Goal: Information Seeking & Learning: Learn about a topic

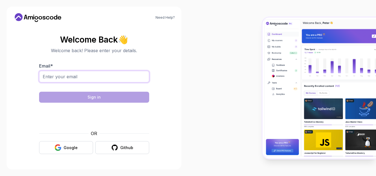
drag, startPoint x: 0, startPoint y: 0, endPoint x: 104, endPoint y: 78, distance: 130.6
click at [104, 78] on input "Email *" at bounding box center [94, 77] width 110 height 12
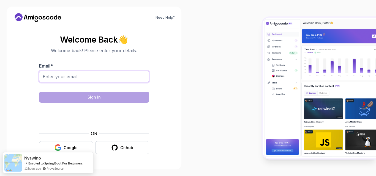
type input "abu.maqungo@gmail.com"
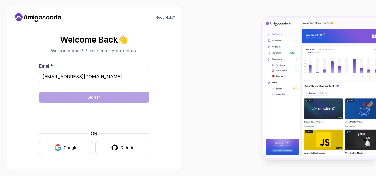
click at [0, 0] on div "3 Months FREE Join our mailing list and receive 3 Months free Intellij Ultimate…" at bounding box center [0, 0] width 0 height 0
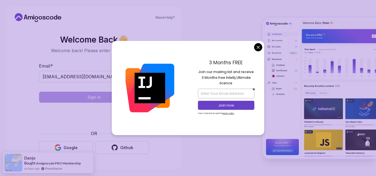
click at [260, 47] on body "Need Help? Welcome Back 👋 Welcome back! Please enter your details. Email * abu.…" at bounding box center [188, 88] width 376 height 176
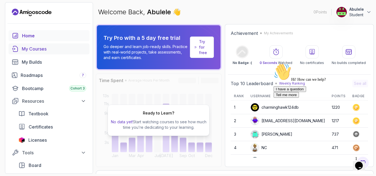
click at [38, 49] on div "My Courses" at bounding box center [54, 49] width 64 height 7
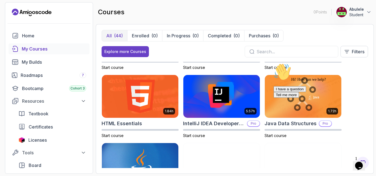
scroll to position [247, 0]
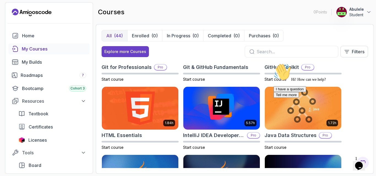
click at [359, 15] on p "Student" at bounding box center [356, 14] width 15 height 5
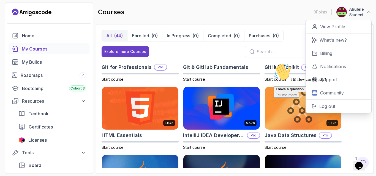
click at [286, 17] on div "courses 0 Points Abulele Student 0 Points View Profile What's new? Billing Noti…" at bounding box center [235, 12] width 278 height 20
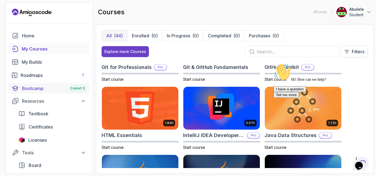
click at [54, 90] on div "Bootcamp Cohort 3" at bounding box center [54, 88] width 64 height 7
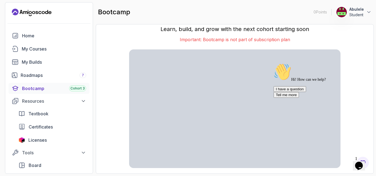
click at [273, 63] on icon "Chat attention grabber" at bounding box center [273, 63] width 0 height 0
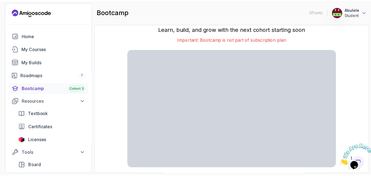
scroll to position [13, 0]
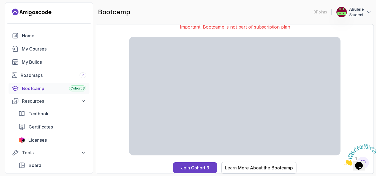
click at [233, 168] on div "Learn More About the Bootcamp" at bounding box center [259, 168] width 68 height 7
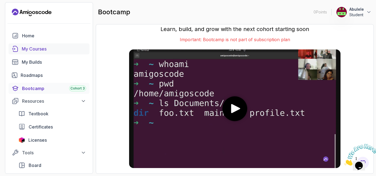
click at [54, 47] on div "My Courses" at bounding box center [54, 49] width 64 height 7
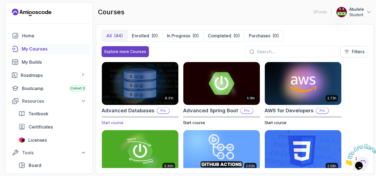
click at [146, 79] on img at bounding box center [140, 83] width 80 height 45
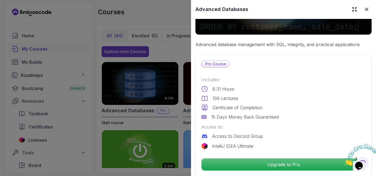
scroll to position [110, 0]
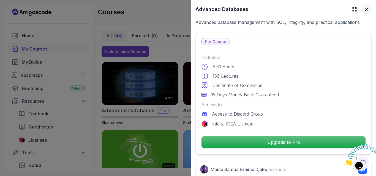
click at [365, 11] on icon at bounding box center [366, 9] width 3 height 3
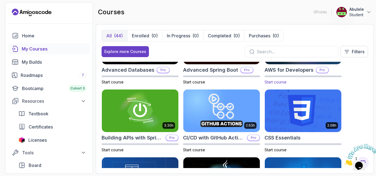
scroll to position [0, 0]
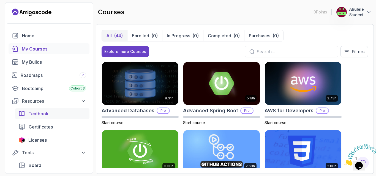
click at [46, 113] on span "Textbook" at bounding box center [38, 114] width 20 height 7
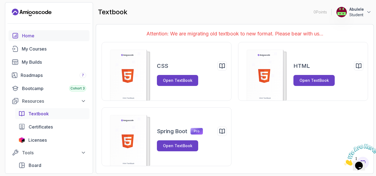
click at [36, 35] on div "Home" at bounding box center [54, 35] width 64 height 7
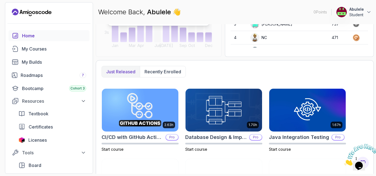
scroll to position [110, 0]
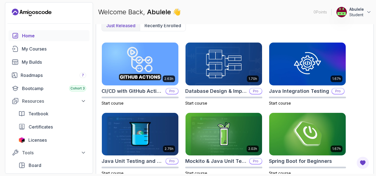
scroll to position [152, 0]
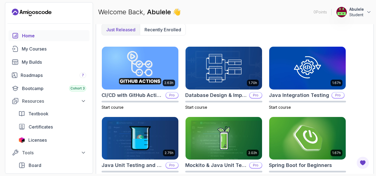
click at [302, 136] on img at bounding box center [307, 138] width 80 height 45
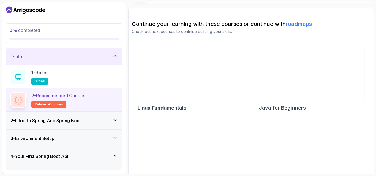
scroll to position [59, 0]
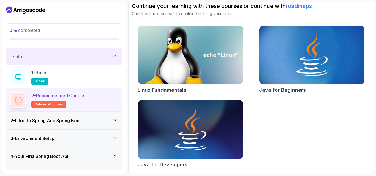
click at [219, 60] on img at bounding box center [190, 55] width 110 height 62
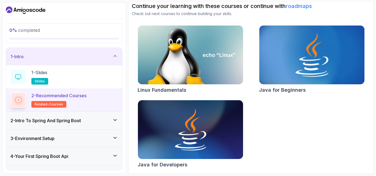
click at [301, 60] on img at bounding box center [311, 55] width 110 height 62
click at [342, 118] on div "Linux Fundamentals Java for Beginners Java for Developers" at bounding box center [251, 97] width 238 height 145
click at [310, 66] on img at bounding box center [311, 55] width 110 height 62
click at [296, 49] on img at bounding box center [311, 55] width 110 height 62
click at [285, 60] on img at bounding box center [311, 55] width 110 height 62
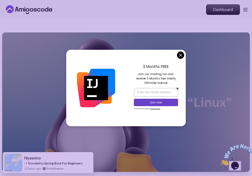
drag, startPoint x: 178, startPoint y: 54, endPoint x: 171, endPoint y: 41, distance: 14.8
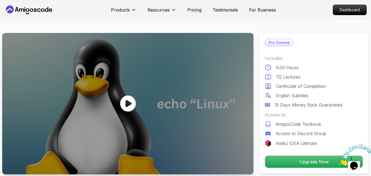
click at [217, 60] on div at bounding box center [128, 104] width 252 height 142
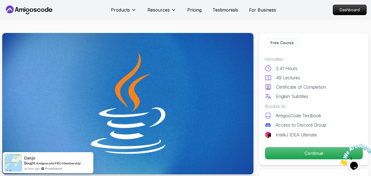
click at [202, 132] on img at bounding box center [128, 104] width 252 height 142
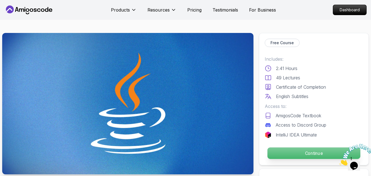
click at [281, 151] on p "Continue" at bounding box center [314, 154] width 93 height 12
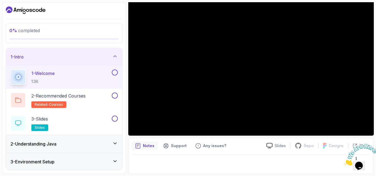
scroll to position [16, 0]
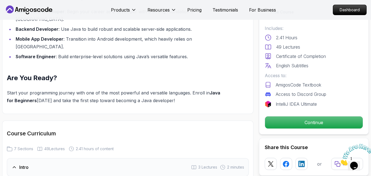
scroll to position [632, 0]
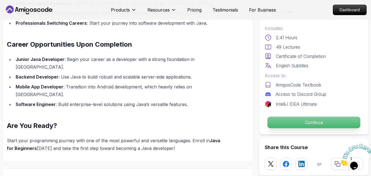
click at [313, 122] on p "Continue" at bounding box center [314, 123] width 93 height 12
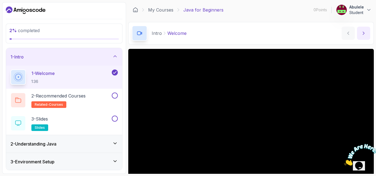
click at [363, 34] on icon "next content" at bounding box center [362, 33] width 5 height 5
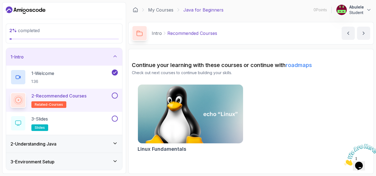
click at [201, 108] on img at bounding box center [190, 114] width 110 height 62
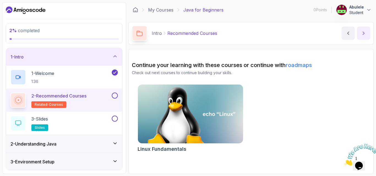
click at [362, 35] on icon "next content" at bounding box center [362, 33] width 5 height 5
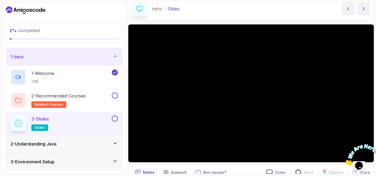
scroll to position [27, 0]
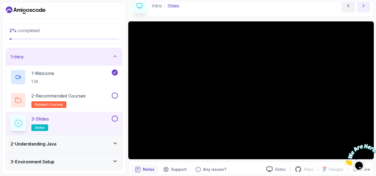
click at [363, 9] on button "next content" at bounding box center [363, 5] width 13 height 13
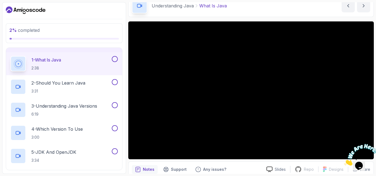
scroll to position [55, 0]
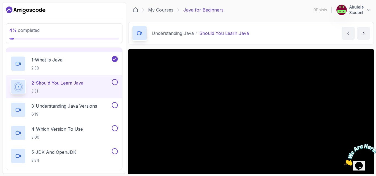
scroll to position [27, 0]
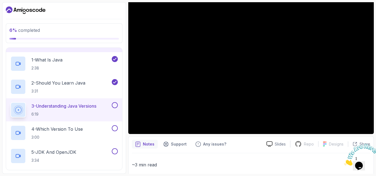
scroll to position [55, 0]
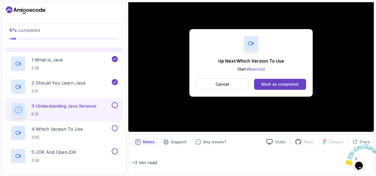
scroll to position [51, 0]
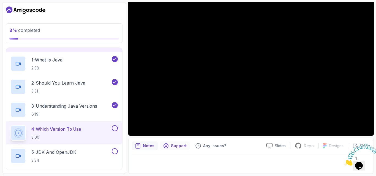
click at [176, 147] on p "Support" at bounding box center [179, 145] width 16 height 5
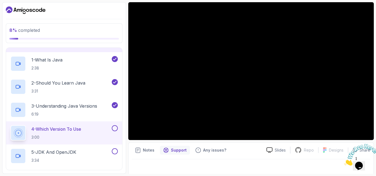
scroll to position [0, 0]
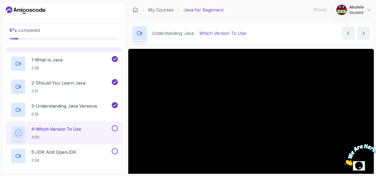
click at [137, 37] on div at bounding box center [139, 33] width 15 height 15
click at [50, 59] on p "1 - What Is Java" at bounding box center [46, 60] width 31 height 7
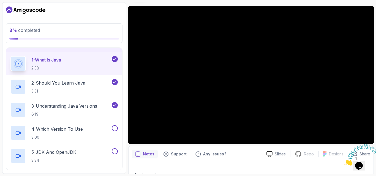
scroll to position [55, 0]
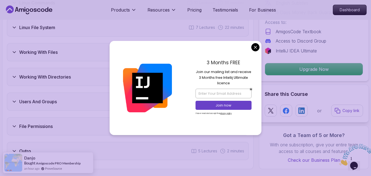
scroll to position [990, 0]
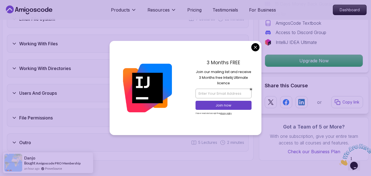
click at [255, 47] on body "Products Resources Pricing Testimonials For Business Dashboard Products Resourc…" at bounding box center [185, 171] width 371 height 2322
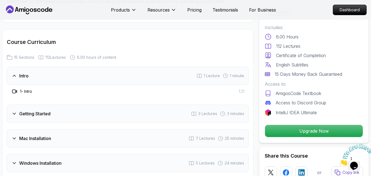
scroll to position [687, 0]
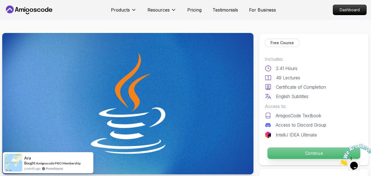
click at [309, 151] on p "Continue" at bounding box center [314, 154] width 93 height 12
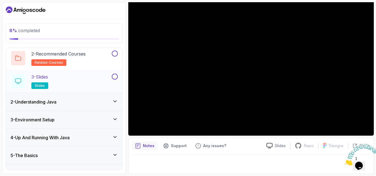
scroll to position [55, 0]
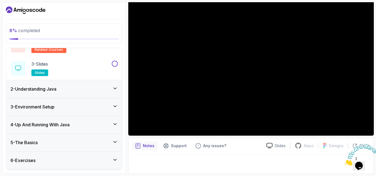
click at [115, 91] on icon at bounding box center [114, 88] width 5 height 5
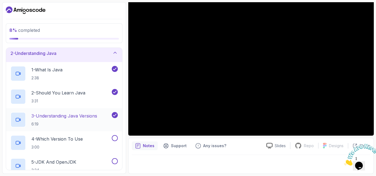
scroll to position [30, 0]
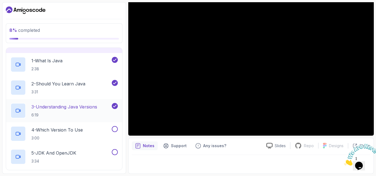
click at [59, 109] on p "3 - Understanding Java Versions" at bounding box center [64, 107] width 66 height 7
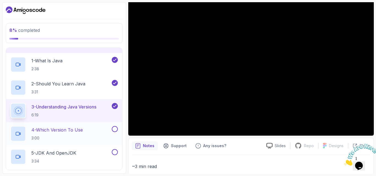
click at [59, 131] on p "4 - Which Version To Use" at bounding box center [56, 130] width 51 height 7
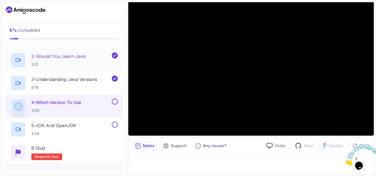
scroll to position [85, 0]
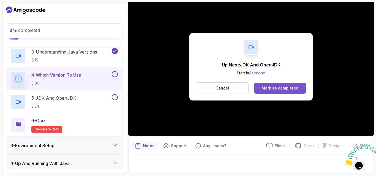
click at [261, 88] on button "Mark as completed" at bounding box center [280, 88] width 52 height 11
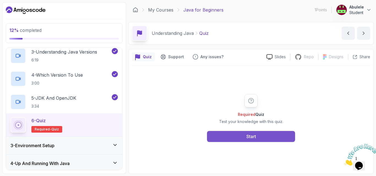
click at [263, 136] on button "Start" at bounding box center [251, 136] width 88 height 11
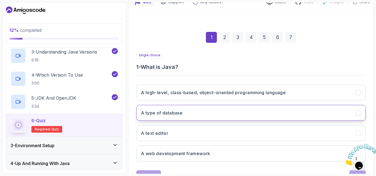
scroll to position [78, 0]
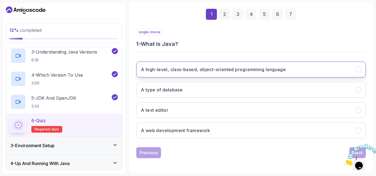
click at [357, 71] on icon "A high-level, class-based, object-oriented programming language" at bounding box center [358, 69] width 5 height 5
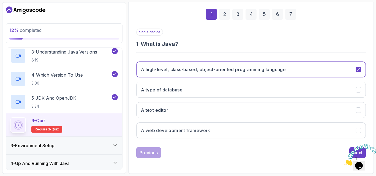
click at [351, 149] on img at bounding box center [361, 155] width 34 height 22
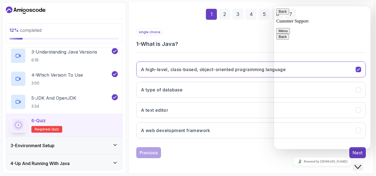
click at [272, 147] on div "Previous Next" at bounding box center [250, 152] width 229 height 11
click at [352, 153] on div "Next" at bounding box center [357, 153] width 10 height 7
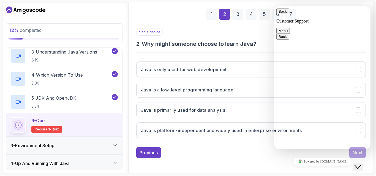
click at [244, 153] on div "Previous Next" at bounding box center [250, 152] width 229 height 11
click at [282, 14] on button "Back" at bounding box center [282, 12] width 13 height 6
click at [261, 28] on div "1 2 3 4 5 6 7" at bounding box center [250, 14] width 229 height 29
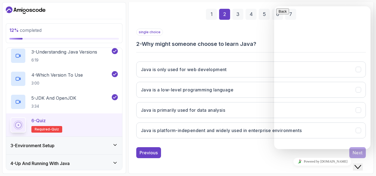
click at [261, 155] on div "Previous Next" at bounding box center [250, 152] width 229 height 11
click at [358, 164] on icon "Close Chat This icon closes the chat window." at bounding box center [357, 167] width 7 height 7
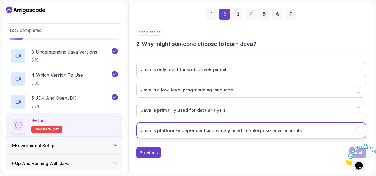
click at [359, 130] on icon "Java is platform-independent and widely used in enterprise environments" at bounding box center [358, 130] width 5 height 5
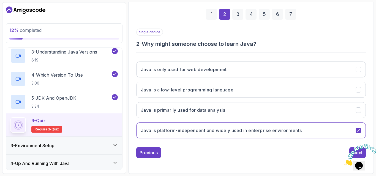
click at [350, 148] on img at bounding box center [361, 155] width 34 height 22
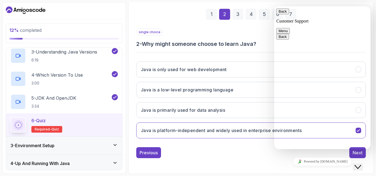
click at [358, 164] on icon "Close Chat This icon closes the chat window." at bounding box center [357, 167] width 7 height 7
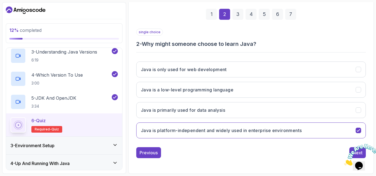
click at [349, 148] on img at bounding box center [361, 155] width 34 height 22
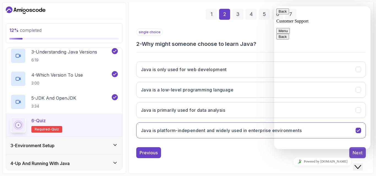
click at [354, 153] on div "Next" at bounding box center [357, 153] width 10 height 7
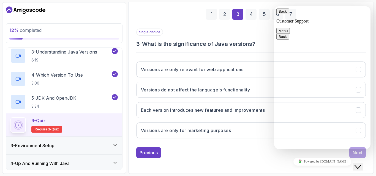
click at [361, 165] on icon "$i18n('chat', 'chat_widget')" at bounding box center [357, 167] width 7 height 4
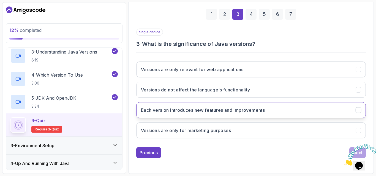
click at [357, 111] on icon "Each version introduces new features and improvements" at bounding box center [357, 110] width 3 height 2
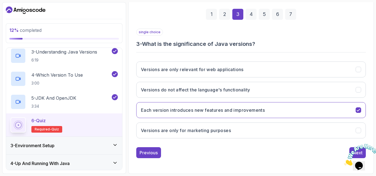
click at [357, 150] on img at bounding box center [361, 155] width 34 height 22
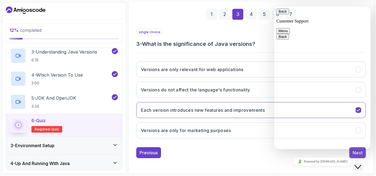
click at [356, 152] on div "Next" at bounding box center [357, 153] width 10 height 7
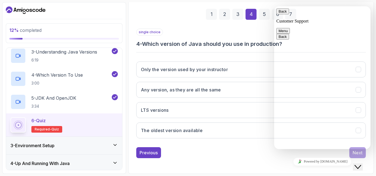
click at [361, 164] on icon "Close Chat This icon closes the chat window." at bounding box center [357, 167] width 7 height 7
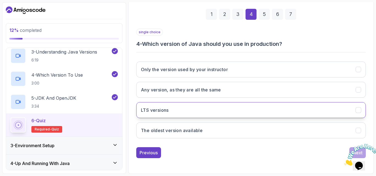
click at [356, 110] on icon "LTS versions" at bounding box center [358, 110] width 5 height 5
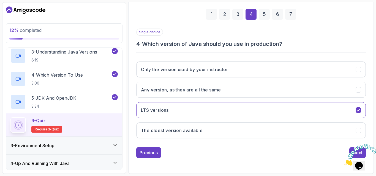
click at [359, 151] on img at bounding box center [361, 155] width 34 height 22
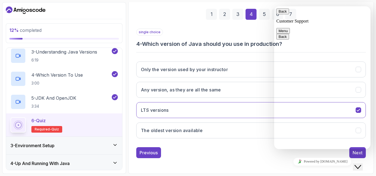
click at [359, 151] on div "Next" at bounding box center [357, 153] width 10 height 7
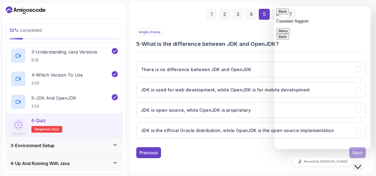
click at [361, 164] on button "Close Chat This icon closes the chat window." at bounding box center [357, 167] width 10 height 7
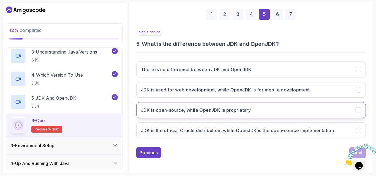
click at [358, 110] on icon "JDK is open-source, while OpenJDK is proprietary" at bounding box center [358, 110] width 5 height 5
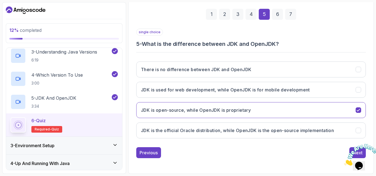
click at [360, 159] on img at bounding box center [361, 155] width 34 height 22
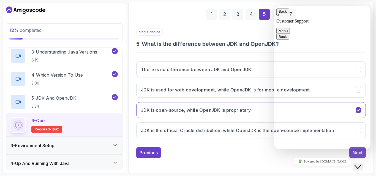
click at [354, 153] on div "Next" at bounding box center [357, 153] width 10 height 7
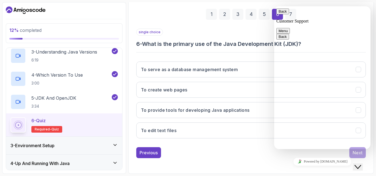
click at [361, 165] on icon "$i18n('chat', 'chat_widget')" at bounding box center [357, 167] width 7 height 4
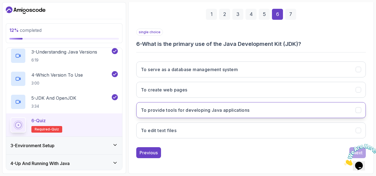
click at [357, 111] on icon "To provide tools for developing Java applications" at bounding box center [357, 110] width 3 height 2
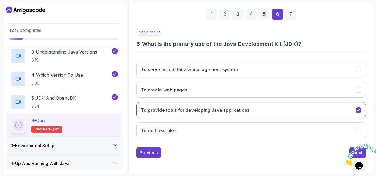
click at [365, 161] on img at bounding box center [361, 155] width 34 height 22
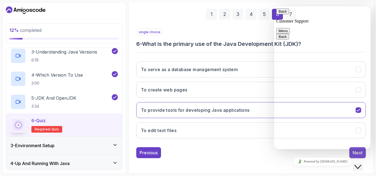
click at [355, 151] on div "Next" at bounding box center [357, 153] width 10 height 7
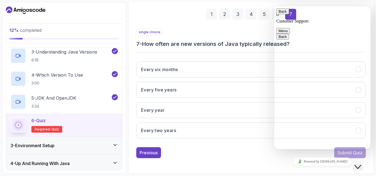
click at [358, 164] on icon "Close Chat This icon closes the chat window." at bounding box center [357, 167] width 7 height 7
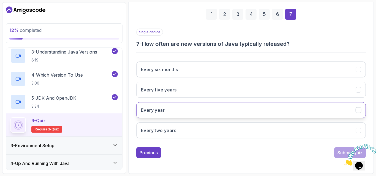
click at [359, 109] on icon "Every year" at bounding box center [358, 110] width 5 height 5
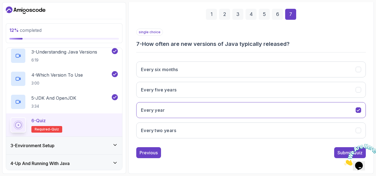
click at [361, 161] on img at bounding box center [361, 155] width 34 height 22
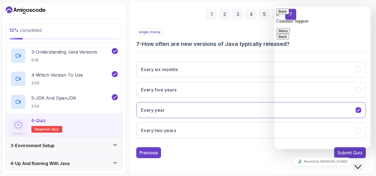
click at [361, 164] on icon "Close Chat This icon closes the chat window." at bounding box center [357, 167] width 7 height 7
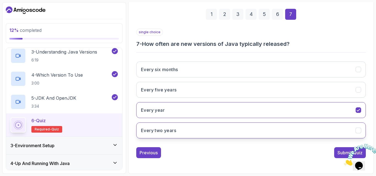
click at [357, 131] on icon "Every two years" at bounding box center [358, 130] width 5 height 5
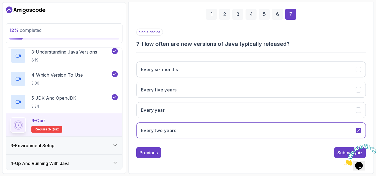
click at [363, 159] on img at bounding box center [361, 155] width 34 height 22
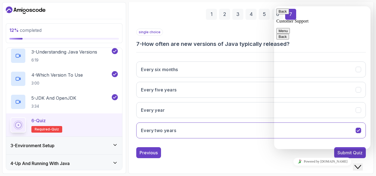
click at [359, 164] on icon "Close Chat This icon closes the chat window." at bounding box center [357, 167] width 7 height 7
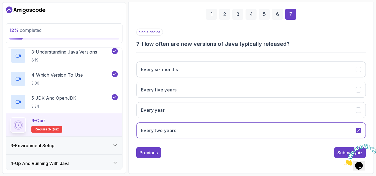
click at [356, 154] on img at bounding box center [361, 155] width 34 height 22
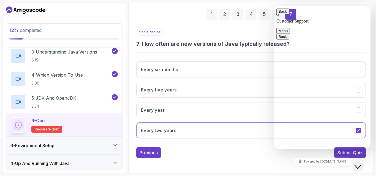
click at [356, 154] on div "Submit Quiz" at bounding box center [349, 153] width 25 height 7
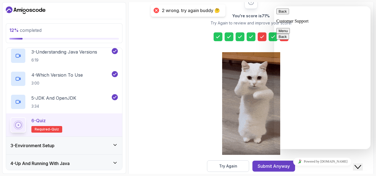
click at [360, 164] on icon "Close Chat This icon closes the chat window." at bounding box center [357, 167] width 7 height 7
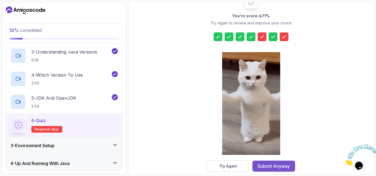
click at [279, 166] on div "Submit Anyway" at bounding box center [273, 166] width 32 height 7
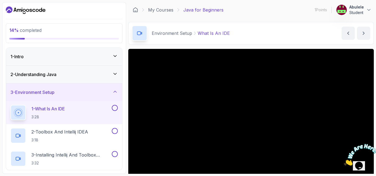
click at [115, 75] on icon at bounding box center [115, 73] width 3 height 1
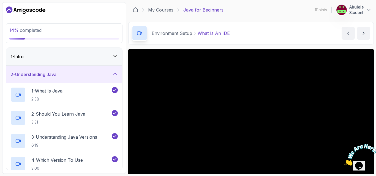
click at [114, 75] on icon at bounding box center [114, 73] width 5 height 5
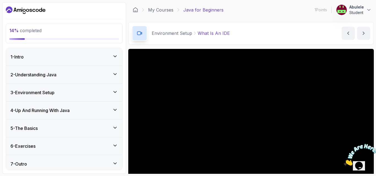
click at [114, 91] on icon at bounding box center [114, 91] width 5 height 5
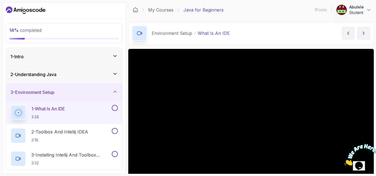
click at [115, 91] on icon at bounding box center [115, 91] width 3 height 1
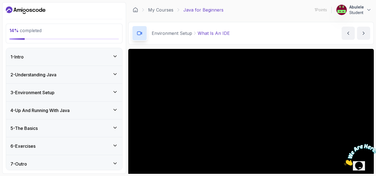
click at [114, 72] on icon at bounding box center [114, 73] width 5 height 5
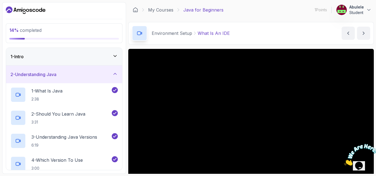
click at [117, 72] on icon at bounding box center [114, 73] width 5 height 5
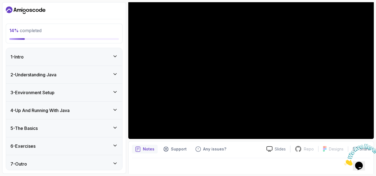
scroll to position [51, 0]
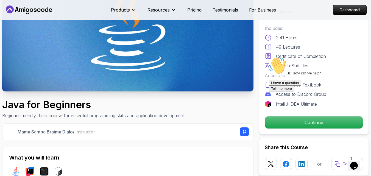
scroll to position [82, 0]
